Goal: Task Accomplishment & Management: Use online tool/utility

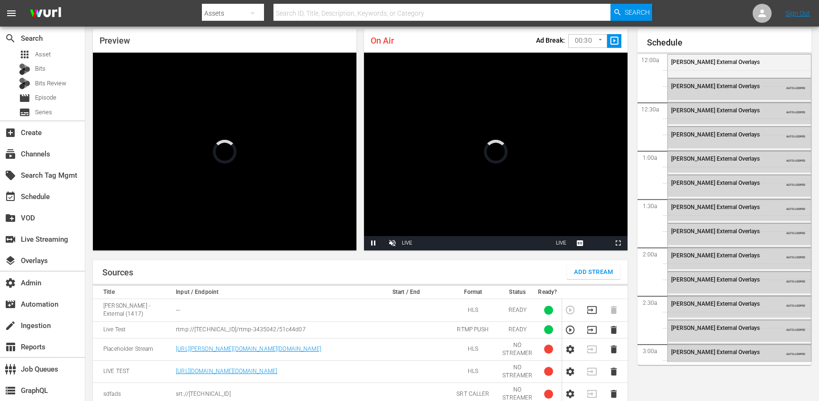
scroll to position [1458, 0]
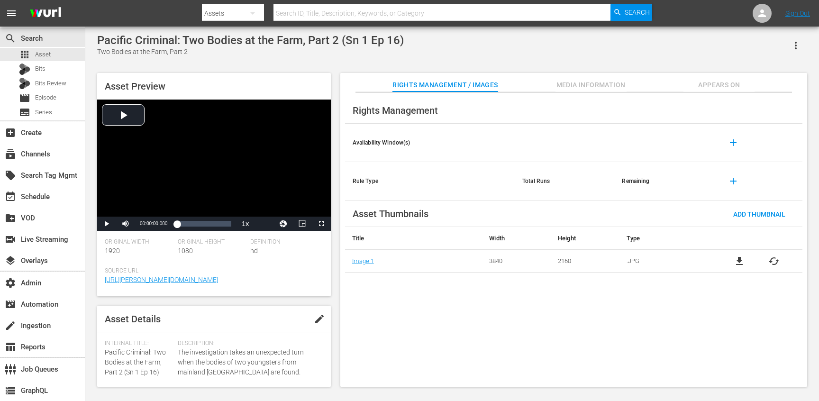
scroll to position [225, 0]
click at [190, 39] on div "Pacific Criminal: Two Bodies at the Farm, Part 2 (Sn 1 Ep 16)" at bounding box center [250, 40] width 307 height 13
drag, startPoint x: 190, startPoint y: 39, endPoint x: 285, endPoint y: 39, distance: 94.8
click at [285, 39] on div "Pacific Criminal: Two Bodies at the Farm, Part 2 (Sn 1 Ep 16)" at bounding box center [250, 40] width 307 height 13
copy div "Two Bodies at the Farm"
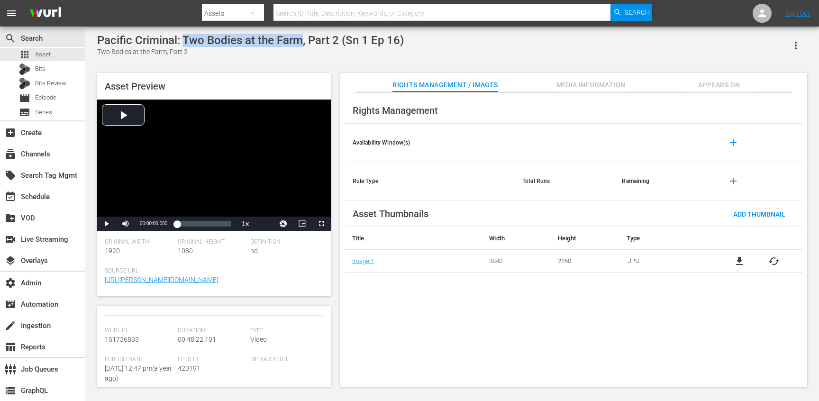
scroll to position [277, 0]
drag, startPoint x: 137, startPoint y: 371, endPoint x: 134, endPoint y: 365, distance: 7.0
click at [134, 366] on span "[URL][DOMAIN_NAME]" at bounding box center [139, 371] width 68 height 10
copy link "PACIFC_C_01016.mp4"
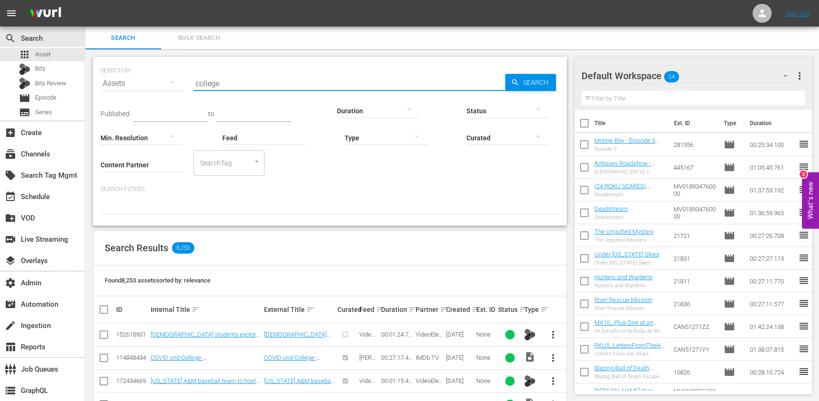
click at [259, 89] on input "college" at bounding box center [349, 83] width 312 height 23
paste input "IMATAT_C_02001"
type input "IMATAT_C_02001"
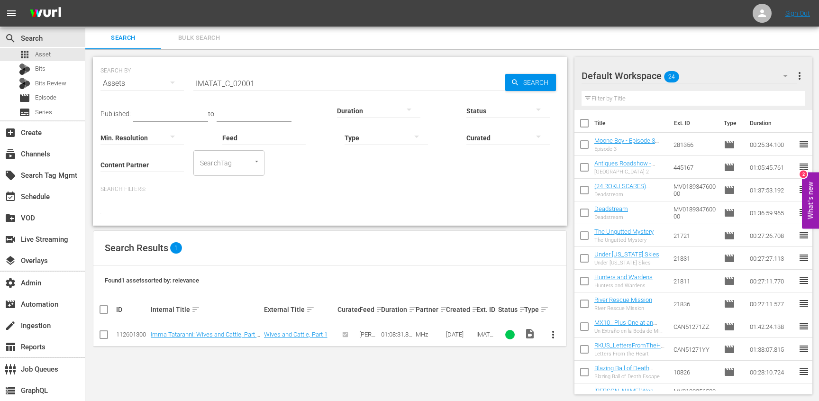
click at [131, 336] on div "112601300" at bounding box center [132, 334] width 32 height 7
copy div "112601300"
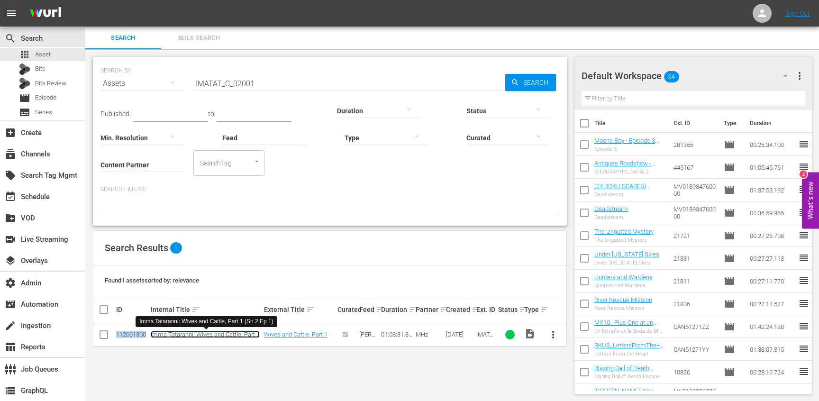
click at [196, 336] on link "Imma Tataranni: Wives and Cattle, Part 1 (Sn 2 Ep 1)" at bounding box center [205, 338] width 109 height 14
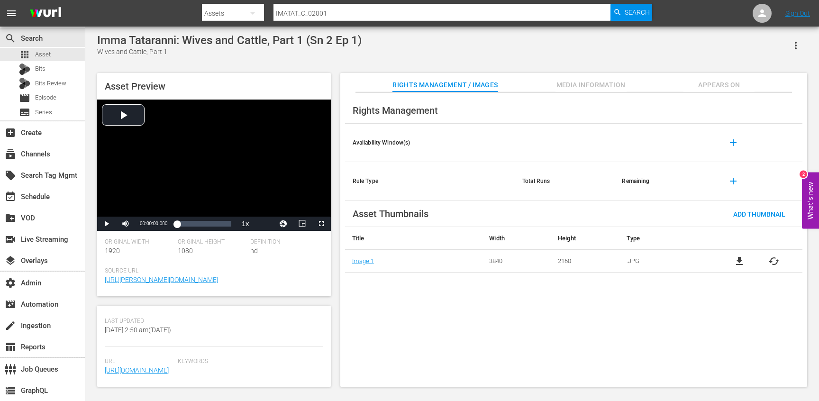
scroll to position [211, 0]
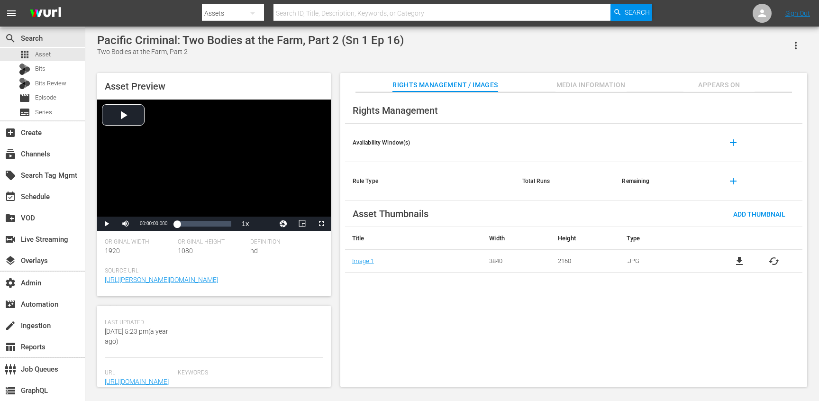
scroll to position [210, 0]
click at [698, 84] on span "Appears On" at bounding box center [719, 85] width 71 height 12
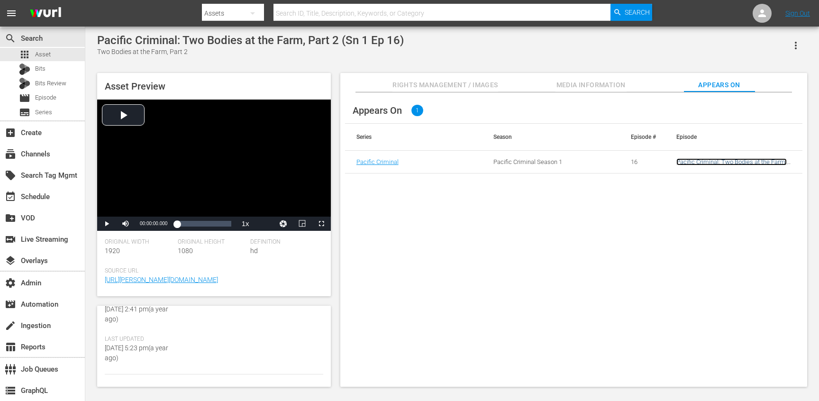
click at [697, 161] on link "Pacific Criminal: Two Bodies at the Farm, Part 2 (Sn 1 Ep 16)" at bounding box center [732, 165] width 110 height 14
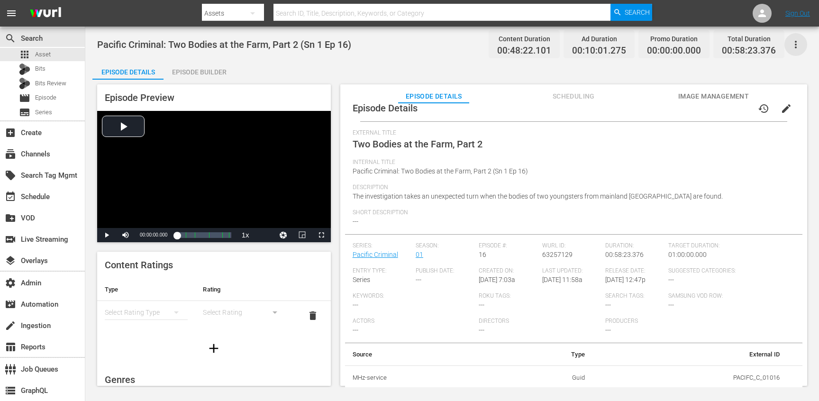
click at [796, 49] on icon "button" at bounding box center [795, 44] width 11 height 11
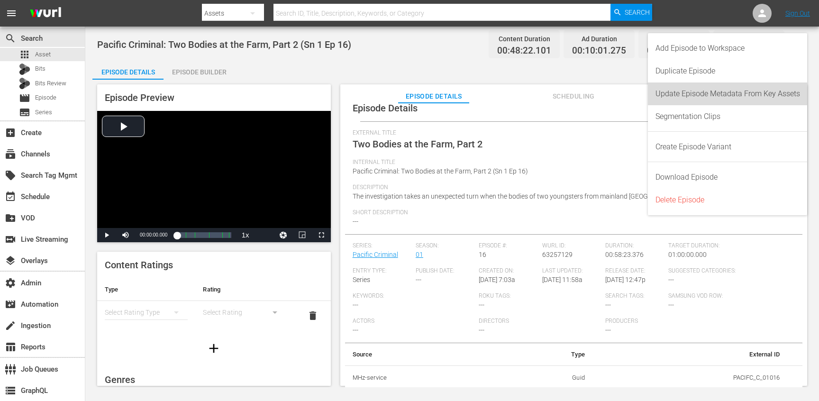
click at [706, 91] on div "Update Episode Metadata From Key Assets" at bounding box center [728, 93] width 145 height 23
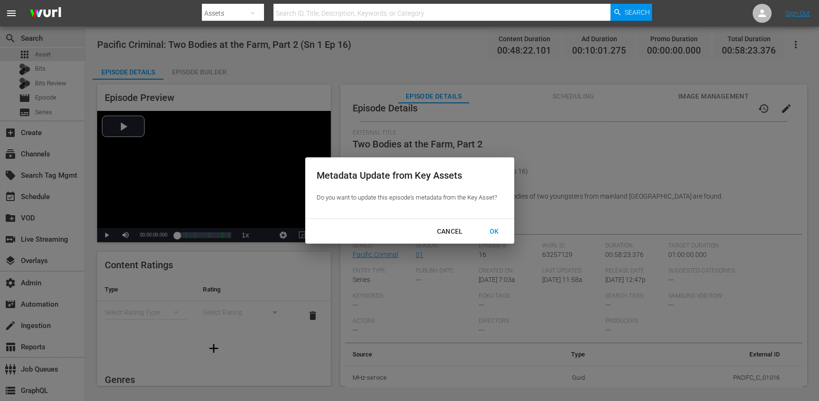
click at [501, 228] on div "OK" at bounding box center [494, 232] width 25 height 12
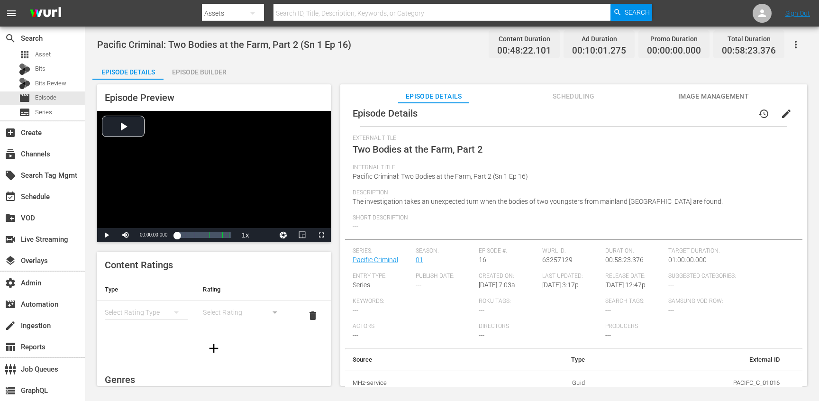
scroll to position [13, 0]
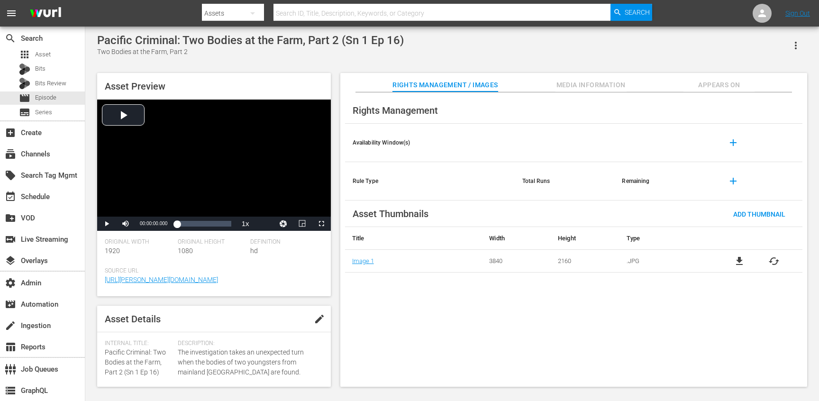
scroll to position [277, 0]
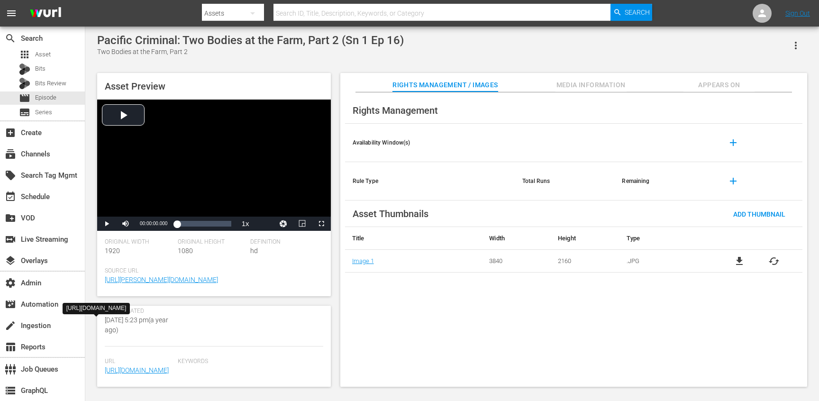
click at [455, 281] on div "Rights Management Availability Window(s) add Rule Type Total Runs Remaining add…" at bounding box center [573, 239] width 467 height 295
click at [294, 40] on div "Pacific Criminal: Two Bodies at the Farm, Part 2 (Sn 1 Ep 16)" at bounding box center [250, 40] width 307 height 13
drag, startPoint x: 142, startPoint y: 368, endPoint x: 132, endPoint y: 365, distance: 10.7
click at [132, 366] on span "[URL][DOMAIN_NAME]" at bounding box center [139, 371] width 68 height 10
copy link "PACIFC_C_01016.mp4"
